Goal: Information Seeking & Learning: Learn about a topic

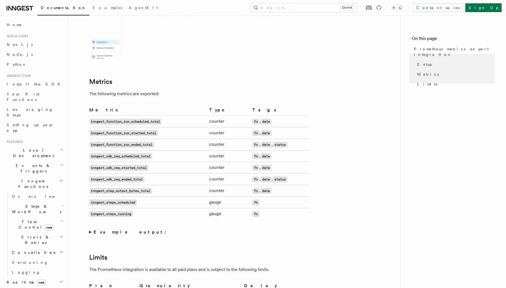
click at [120, 121] on code "inngest_function_run_scheduled_total" at bounding box center [125, 122] width 73 height 6
click at [117, 143] on code "inngest_function_run_ended_total" at bounding box center [121, 145] width 65 height 6
copy code "inngest_function_run_ended_total"
click at [104, 214] on code "inngest_steps_running" at bounding box center [111, 214] width 44 height 6
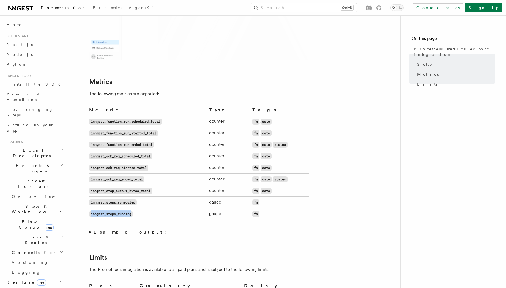
click at [104, 214] on code "inngest_steps_running" at bounding box center [111, 214] width 44 height 6
copy code "inngest_steps_running"
